Goal: Task Accomplishment & Management: Manage account settings

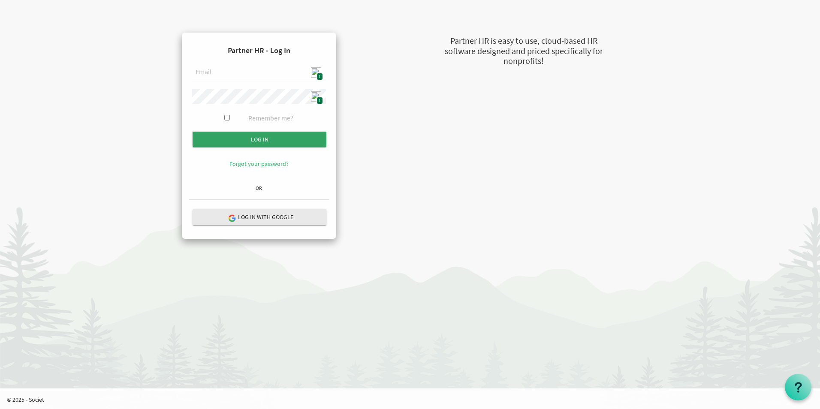
type input "admin@stepind.org"
click at [286, 142] on input "Log in" at bounding box center [260, 139] width 134 height 15
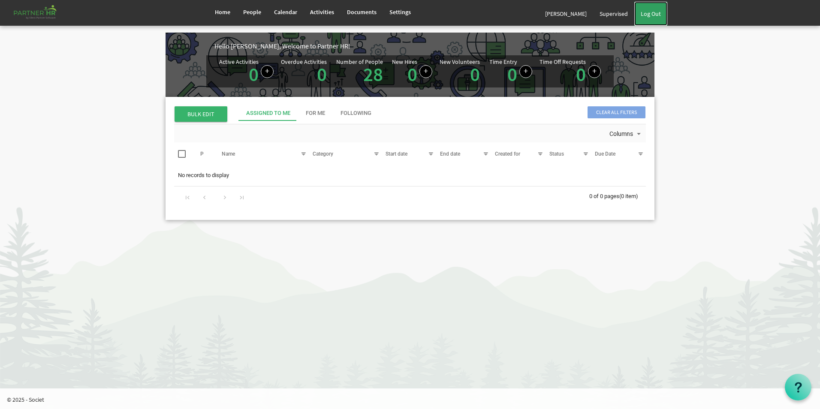
click at [652, 15] on link "Log Out" at bounding box center [651, 14] width 33 height 24
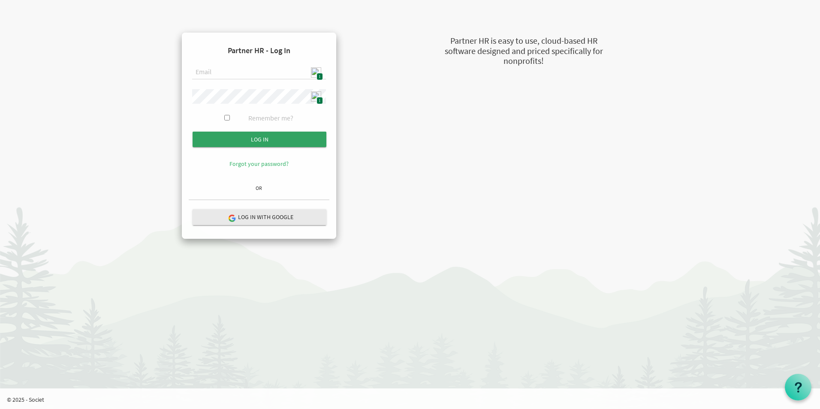
type input "[EMAIL_ADDRESS][DOMAIN_NAME]"
click at [286, 141] on input "Log in" at bounding box center [260, 139] width 134 height 15
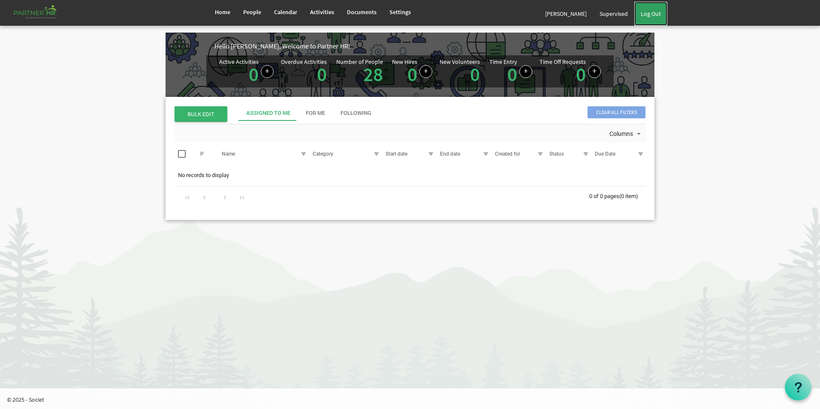
click at [656, 12] on link "Log Out" at bounding box center [651, 14] width 33 height 24
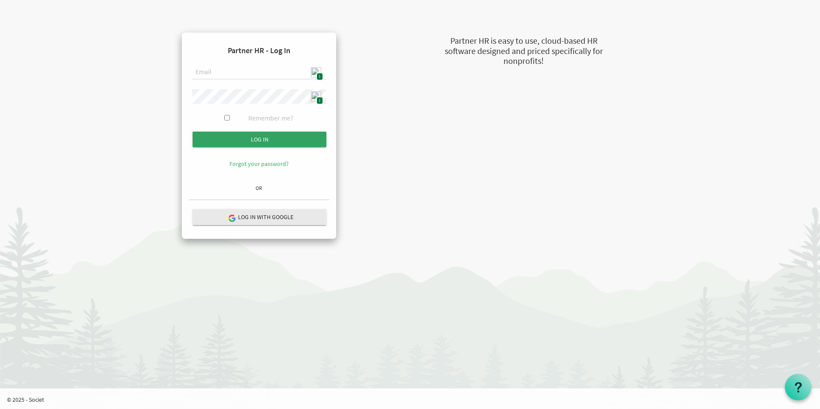
type input "admin@stepind.org"
click at [261, 137] on input "Log in" at bounding box center [260, 139] width 134 height 15
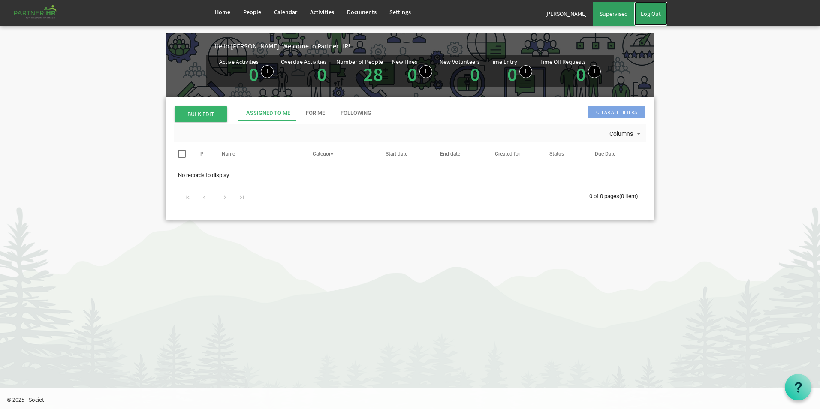
drag, startPoint x: 639, startPoint y: 25, endPoint x: 610, endPoint y: 24, distance: 29.6
click at [639, 25] on link "Log Out" at bounding box center [651, 14] width 33 height 24
